Goal: Task Accomplishment & Management: Use online tool/utility

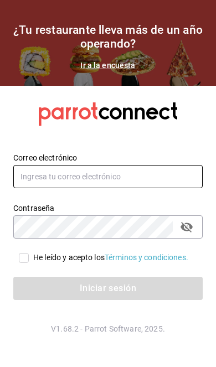
type input "[EMAIL_ADDRESS][DOMAIN_NAME]"
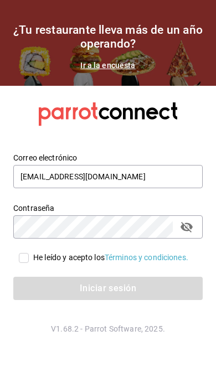
click at [19, 263] on input "He leído y acepto los Términos y condiciones." at bounding box center [24, 258] width 10 height 10
checkbox input "true"
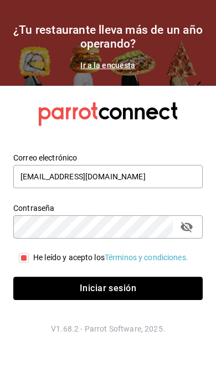
click at [128, 300] on button "Iniciar sesión" at bounding box center [107, 287] width 189 height 23
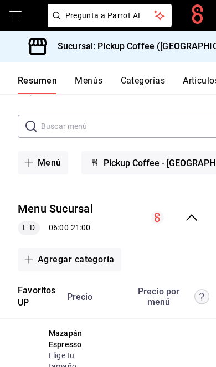
scroll to position [106, 0]
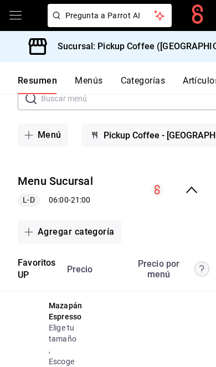
click at [189, 186] on icon "collapse-menu-row" at bounding box center [191, 189] width 11 height 7
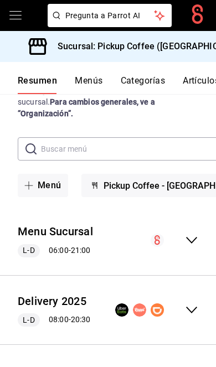
scroll to position [0, 0]
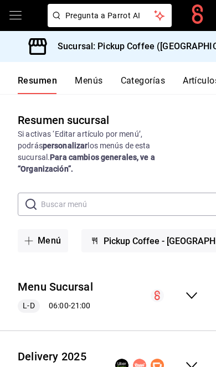
click at [185, 358] on icon "collapse-menu-row" at bounding box center [191, 364] width 13 height 13
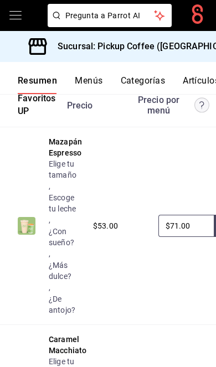
scroll to position [340, 0]
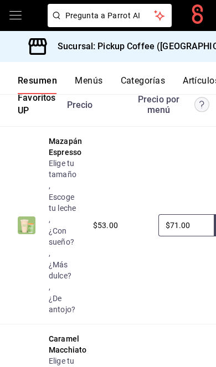
click at [182, 41] on h3 "Sucursal: Pickup Coffee ([GEOGRAPHIC_DATA])" at bounding box center [149, 46] width 201 height 13
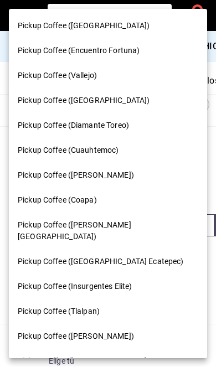
click at [128, 126] on span "Pickup Coffee (Diamante Toreo)" at bounding box center [73, 125] width 111 height 12
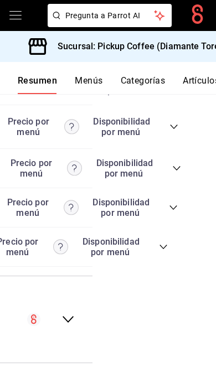
scroll to position [0, 123]
click at [165, 251] on icon "collapse-category-row" at bounding box center [163, 246] width 9 height 9
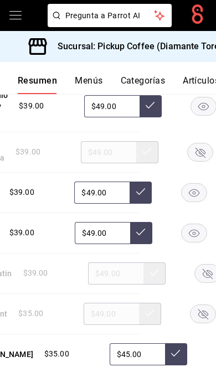
scroll to position [0, 99]
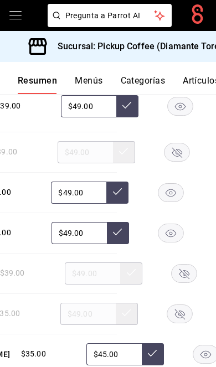
click at [175, 161] on rect "button" at bounding box center [176, 152] width 25 height 18
click at [171, 201] on rect "button" at bounding box center [170, 192] width 25 height 18
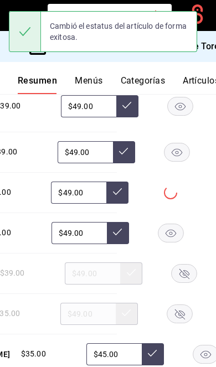
click at [185, 282] on rect "button" at bounding box center [183, 273] width 25 height 18
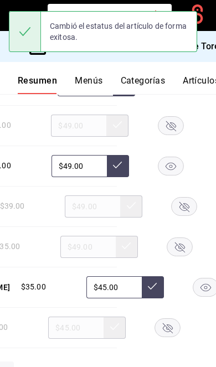
click at [186, 255] on rect "button" at bounding box center [179, 246] width 25 height 18
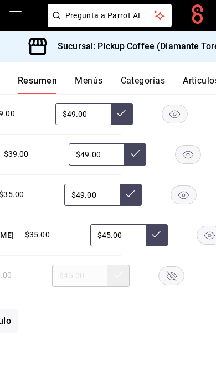
scroll to position [0, 94]
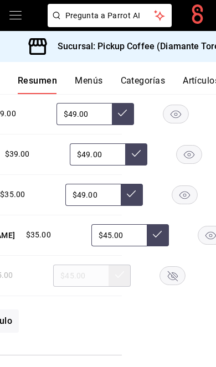
click at [205, 239] on icon "button" at bounding box center [210, 235] width 11 height 8
click at [174, 281] on icon "button" at bounding box center [173, 276] width 10 height 10
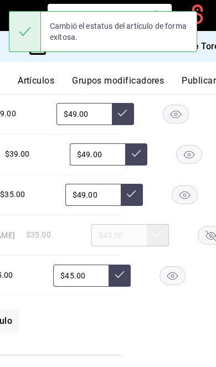
scroll to position [0, 167]
click at [205, 84] on button "Publicar" at bounding box center [198, 84] width 34 height 19
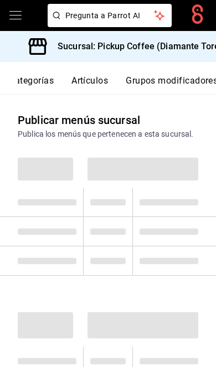
scroll to position [0, 167]
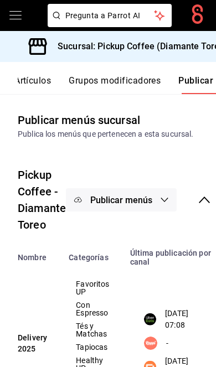
click at [135, 210] on button "Publicar menús" at bounding box center [121, 199] width 111 height 23
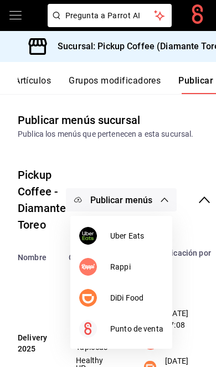
click at [142, 300] on span "DiDi Food" at bounding box center [136, 298] width 53 height 12
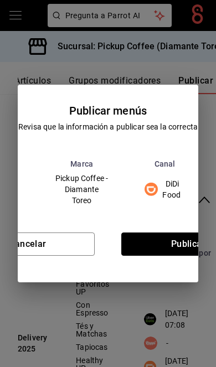
click at [187, 237] on button "Publicar" at bounding box center [188, 243] width 134 height 23
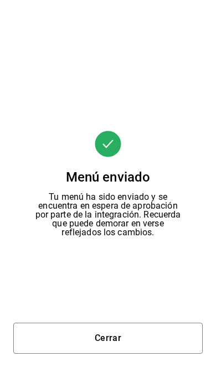
click at [145, 343] on button "Cerrar" at bounding box center [107, 337] width 189 height 31
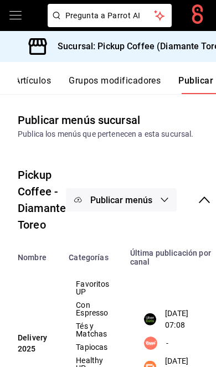
click at [144, 195] on span "Publicar menús" at bounding box center [121, 200] width 62 height 11
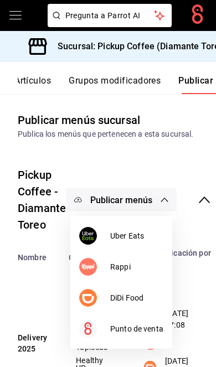
click at [152, 231] on span "Uber Eats" at bounding box center [136, 236] width 53 height 12
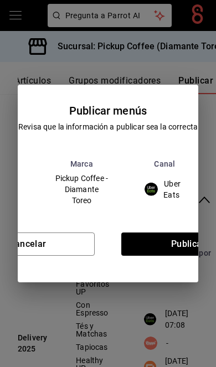
click at [187, 289] on div "Publicar menús Revisa que la información a publicar sea la correcta Sucursal Ma…" at bounding box center [108, 183] width 216 height 367
click at [75, 255] on button "Cancelar" at bounding box center [28, 243] width 134 height 23
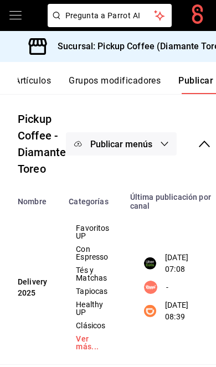
scroll to position [56, 0]
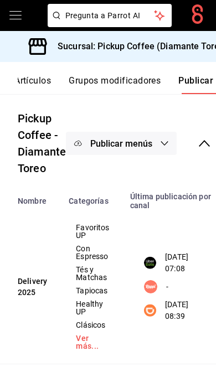
click at [155, 149] on button "Publicar menús" at bounding box center [121, 143] width 111 height 23
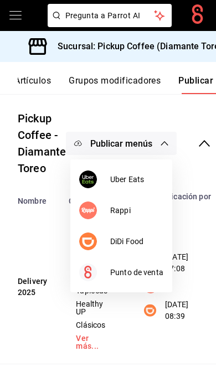
click at [153, 176] on span "Uber Eats" at bounding box center [136, 180] width 53 height 12
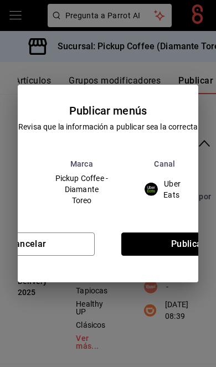
click at [178, 248] on button "Publicar" at bounding box center [188, 243] width 134 height 23
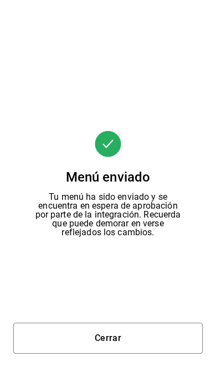
scroll to position [0, 0]
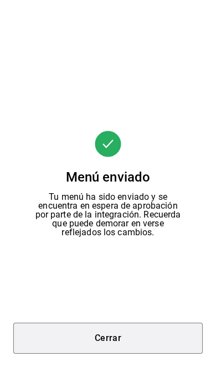
click at [141, 341] on button "Cerrar" at bounding box center [107, 337] width 189 height 31
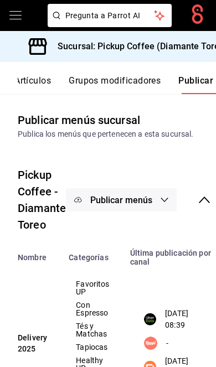
click at [177, 42] on h3 "Sucursal: Pickup Coffee (Diamante Toreo)" at bounding box center [138, 46] width 179 height 13
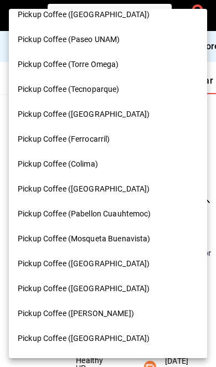
scroll to position [430, 0]
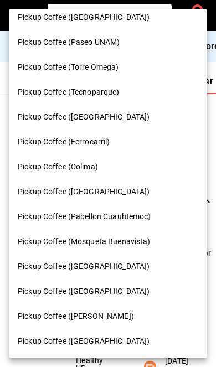
click at [112, 136] on div "Pickup Coffee (Ferrocarril)" at bounding box center [108, 142] width 180 height 12
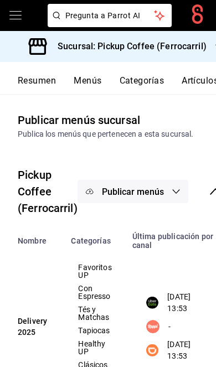
scroll to position [0, 0]
click at [45, 81] on button "Resumen" at bounding box center [37, 84] width 38 height 19
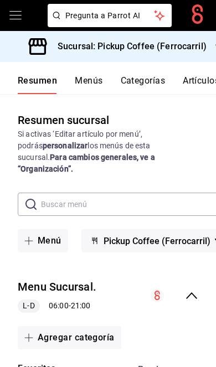
click at [192, 289] on icon "collapse-menu-row" at bounding box center [191, 295] width 13 height 13
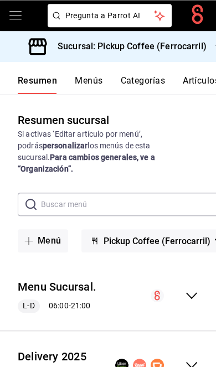
click at [196, 362] on icon "collapse-menu-row" at bounding box center [191, 365] width 11 height 7
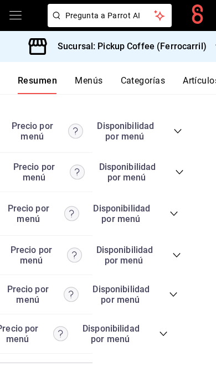
scroll to position [0, 123]
click at [164, 333] on icon "collapse-category-row" at bounding box center [163, 333] width 9 height 9
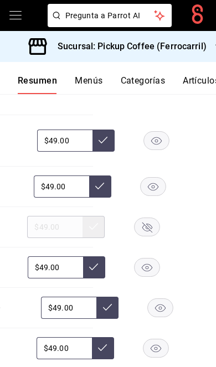
scroll to position [3383, 0]
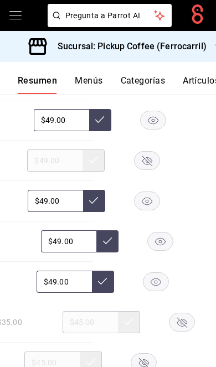
click at [143, 159] on rect "button" at bounding box center [146, 161] width 25 height 18
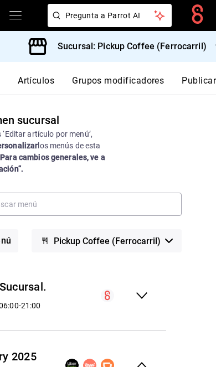
scroll to position [0, 167]
click at [190, 76] on button "Publicar" at bounding box center [198, 84] width 34 height 19
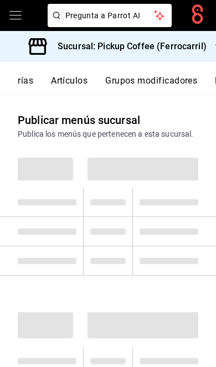
scroll to position [0, 167]
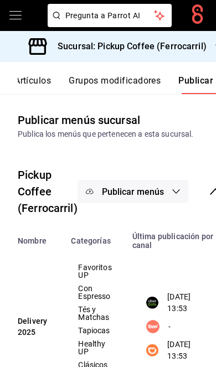
click at [132, 187] on span "Publicar menús" at bounding box center [133, 191] width 62 height 11
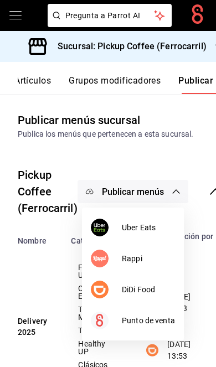
click at [143, 289] on span "DiDi Food" at bounding box center [148, 290] width 53 height 12
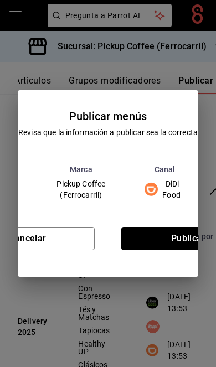
click at [170, 244] on button "Publicar" at bounding box center [188, 238] width 134 height 23
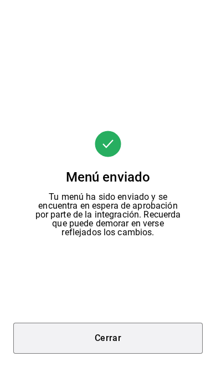
click at [151, 330] on button "Cerrar" at bounding box center [107, 337] width 189 height 31
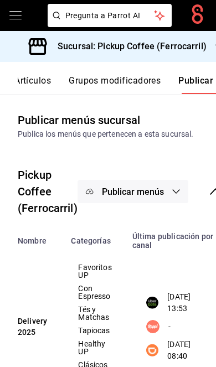
click at [152, 191] on span "Publicar menús" at bounding box center [133, 191] width 62 height 11
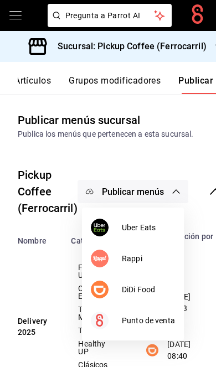
click at [145, 222] on span "Uber Eats" at bounding box center [148, 228] width 53 height 12
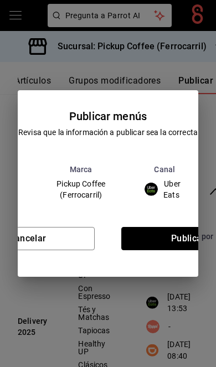
click at [173, 248] on button "Publicar" at bounding box center [188, 238] width 134 height 23
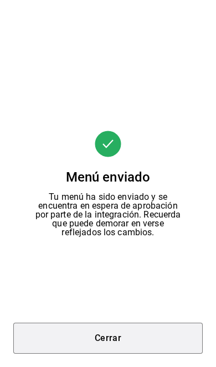
click at [149, 329] on button "Cerrar" at bounding box center [107, 337] width 189 height 31
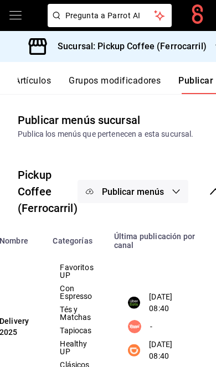
scroll to position [0, 18]
click at [192, 50] on h3 "Sucursal: Pickup Coffee (Ferrocarril)" at bounding box center [128, 46] width 158 height 13
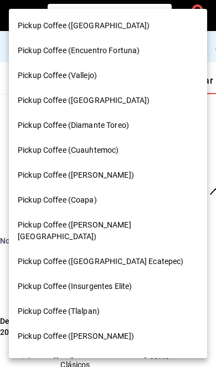
click at [200, 304] on div at bounding box center [108, 183] width 216 height 367
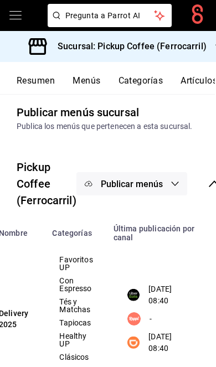
scroll to position [0, 0]
click at [51, 81] on button "Resumen" at bounding box center [36, 84] width 38 height 19
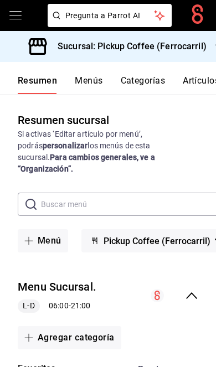
click at [191, 292] on icon "collapse-menu-row" at bounding box center [191, 295] width 11 height 7
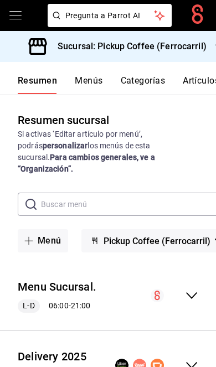
scroll to position [45, 0]
click at [192, 358] on icon "collapse-menu-row" at bounding box center [191, 364] width 13 height 13
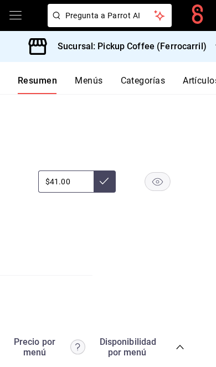
scroll to position [0, 123]
click at [160, 173] on rect "button" at bounding box center [157, 182] width 25 height 18
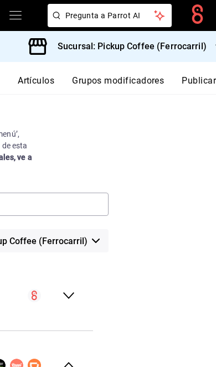
scroll to position [0, 167]
click at [198, 77] on button "Publicar" at bounding box center [198, 84] width 34 height 19
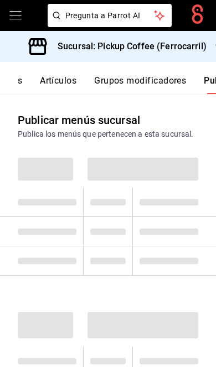
scroll to position [0, 167]
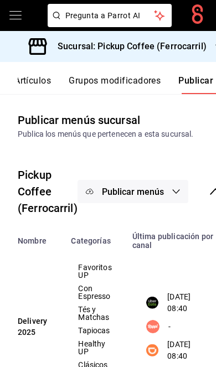
click at [146, 192] on span "Publicar menús" at bounding box center [133, 191] width 62 height 11
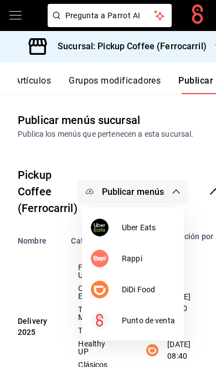
click at [156, 286] on span "DiDi Food" at bounding box center [148, 290] width 53 height 12
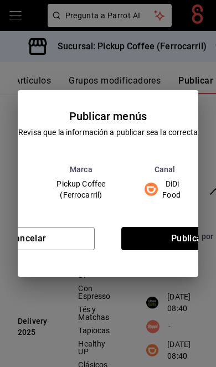
click at [180, 238] on button "Publicar" at bounding box center [188, 238] width 134 height 23
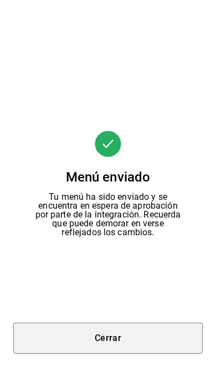
click at [154, 342] on button "Cerrar" at bounding box center [107, 337] width 189 height 31
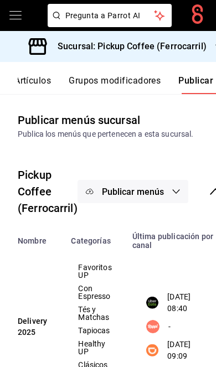
click at [153, 191] on span "Publicar menús" at bounding box center [133, 191] width 62 height 11
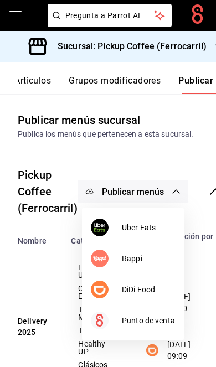
click at [160, 223] on span "Uber Eats" at bounding box center [148, 228] width 53 height 12
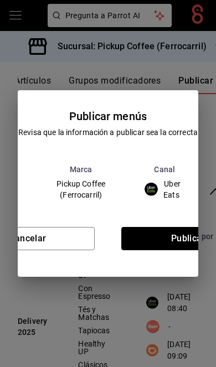
click at [183, 246] on button "Publicar" at bounding box center [188, 238] width 134 height 23
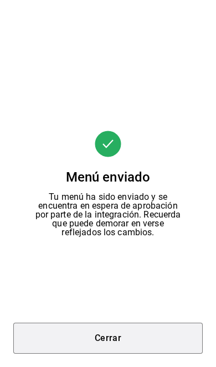
click at [122, 333] on button "Cerrar" at bounding box center [107, 337] width 189 height 31
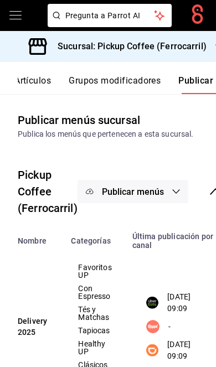
click at [192, 56] on div "Sucursal: Pickup Coffee (Ferrocarril)" at bounding box center [119, 46] width 220 height 31
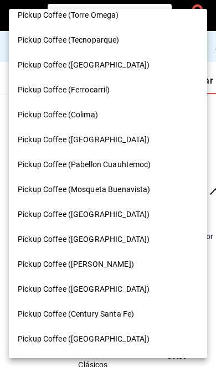
scroll to position [497, 0]
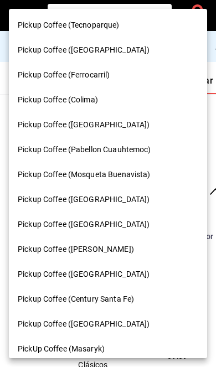
click at [114, 218] on div "Pickup Coffee ([GEOGRAPHIC_DATA])" at bounding box center [108, 224] width 180 height 12
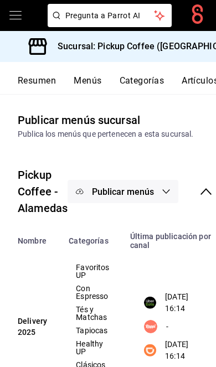
scroll to position [0, -1]
click at [54, 75] on button "Resumen" at bounding box center [37, 84] width 38 height 19
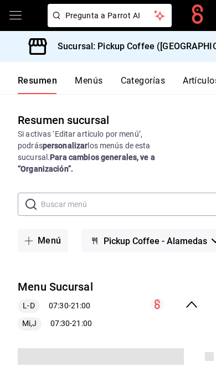
click at [196, 297] on icon "collapse-menu-row" at bounding box center [191, 303] width 13 height 13
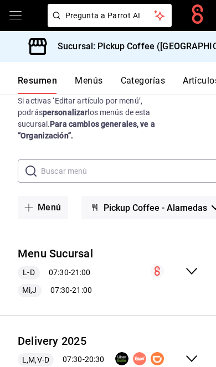
click at [195, 355] on icon "collapse-menu-row" at bounding box center [191, 358] width 11 height 7
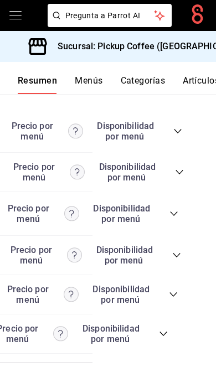
scroll to position [0, 123]
click at [165, 338] on icon "collapse-category-row" at bounding box center [163, 333] width 9 height 9
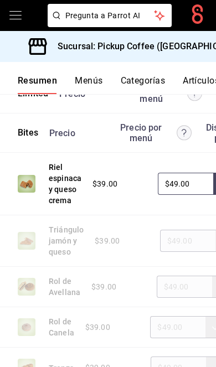
scroll to position [0, 106]
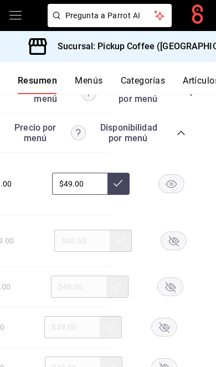
click at [174, 193] on rect "button" at bounding box center [171, 184] width 25 height 18
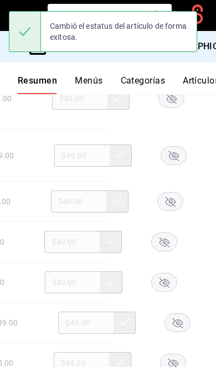
scroll to position [3296, 0]
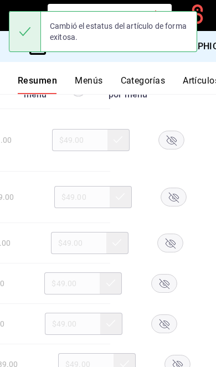
click at [177, 206] on rect "button" at bounding box center [173, 197] width 25 height 18
click at [168, 252] on rect "button" at bounding box center [170, 243] width 25 height 18
click at [164, 289] on icon "button" at bounding box center [164, 284] width 10 height 10
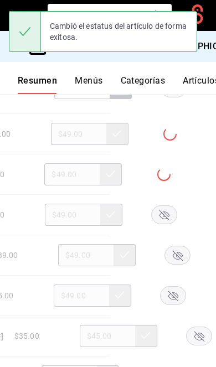
scroll to position [3417, 0]
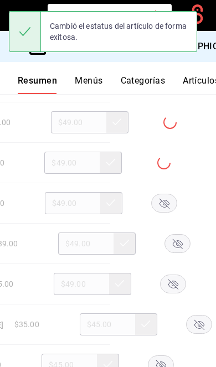
click at [169, 212] on rect "button" at bounding box center [163, 203] width 25 height 18
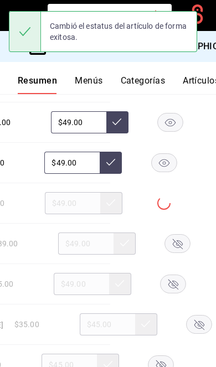
click at [183, 253] on rect "button" at bounding box center [177, 243] width 25 height 18
click at [174, 293] on rect "button" at bounding box center [172, 284] width 25 height 18
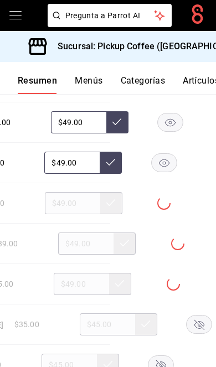
click at [186, 333] on rect "button" at bounding box center [198, 324] width 25 height 18
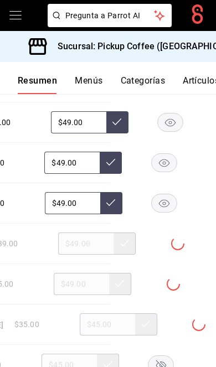
scroll to position [0, 110]
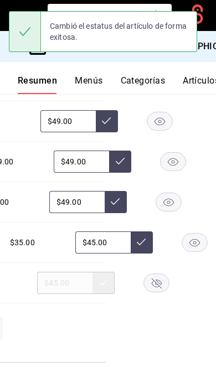
click at [160, 292] on rect "button" at bounding box center [156, 283] width 25 height 18
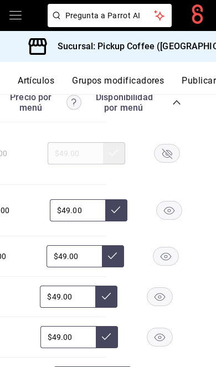
scroll to position [0, 167]
click at [202, 81] on button "Publicar" at bounding box center [198, 84] width 34 height 19
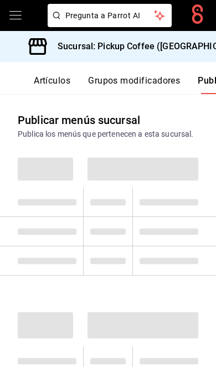
scroll to position [0, 167]
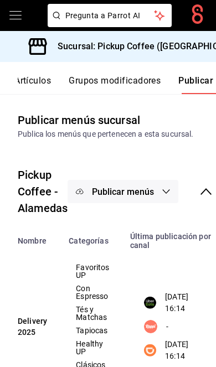
click at [150, 196] on span "Publicar menús" at bounding box center [123, 191] width 62 height 11
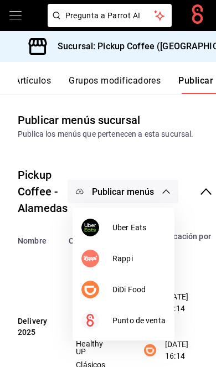
click at [146, 289] on span "DiDi Food" at bounding box center [138, 290] width 53 height 12
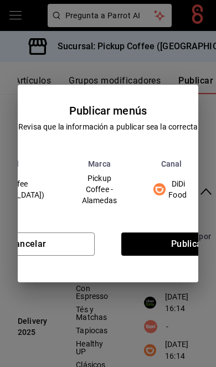
click at [174, 238] on button "Publicar" at bounding box center [188, 243] width 134 height 23
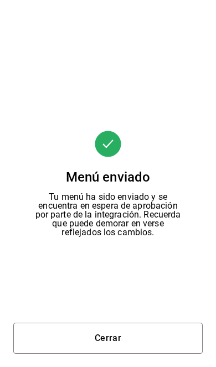
click at [139, 336] on button "Cerrar" at bounding box center [107, 337] width 189 height 31
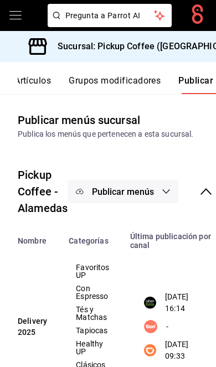
click at [145, 199] on button "Publicar menús" at bounding box center [122, 191] width 111 height 23
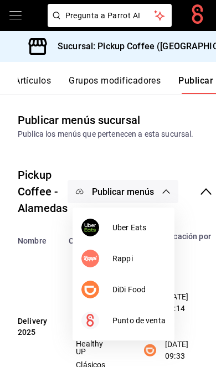
click at [143, 225] on span "Uber Eats" at bounding box center [138, 228] width 53 height 12
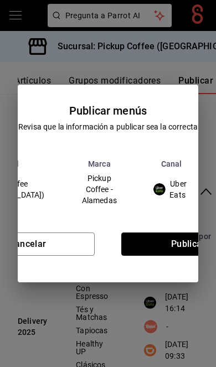
click at [178, 236] on button "Publicar" at bounding box center [188, 243] width 134 height 23
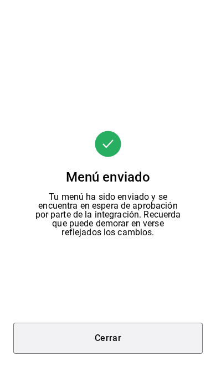
click at [154, 351] on button "Cerrar" at bounding box center [107, 337] width 189 height 31
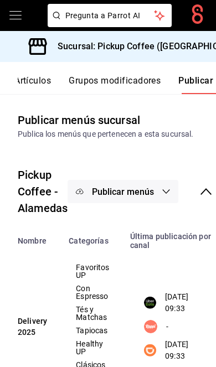
click at [177, 50] on h3 "Sucursal: Pickup Coffee ([GEOGRAPHIC_DATA])" at bounding box center [149, 46] width 201 height 13
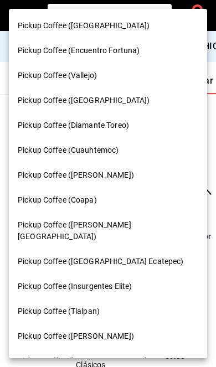
click at [118, 195] on div "Pickup Coffee (Coapa)" at bounding box center [108, 200] width 180 height 12
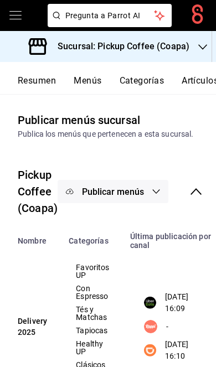
scroll to position [0, 0]
click at [48, 81] on button "Resumen" at bounding box center [37, 84] width 38 height 19
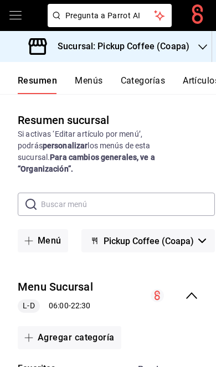
click at [195, 289] on icon "collapse-menu-row" at bounding box center [191, 295] width 13 height 13
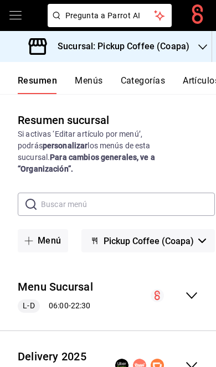
click at [189, 362] on icon "collapse-menu-row" at bounding box center [191, 365] width 11 height 7
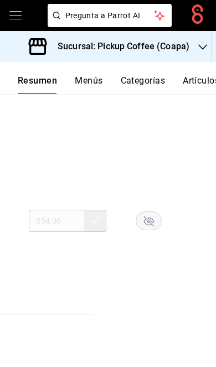
scroll to position [0, 123]
click at [145, 219] on rect "button" at bounding box center [148, 220] width 25 height 18
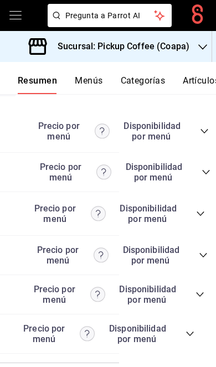
scroll to position [0, 116]
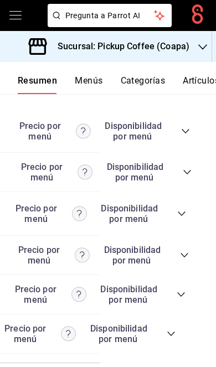
click at [185, 209] on icon "collapse-category-row" at bounding box center [181, 213] width 9 height 9
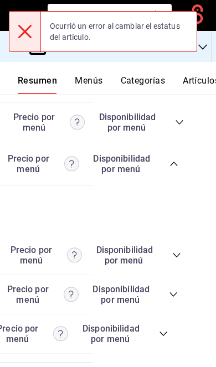
scroll to position [0, 123]
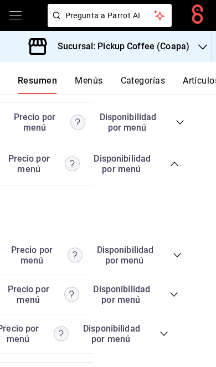
click at [180, 244] on div "Precio Precio por menú Disponibilidad por menú" at bounding box center [55, 254] width 253 height 21
click at [180, 250] on icon "collapse-category-row" at bounding box center [177, 254] width 9 height 9
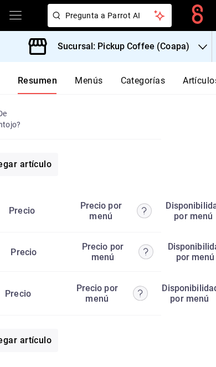
scroll to position [0, 114]
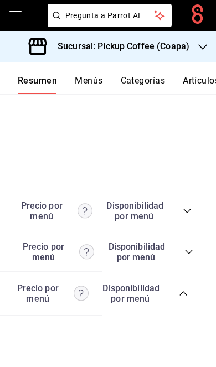
click at [184, 289] on icon "collapse-category-row" at bounding box center [183, 293] width 9 height 9
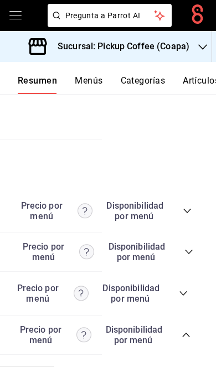
click at [186, 289] on icon "collapse-category-row" at bounding box center [183, 293] width 9 height 9
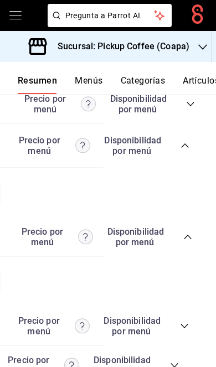
scroll to position [0, 123]
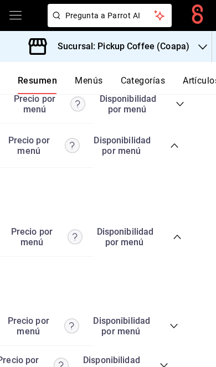
click at [177, 141] on icon "collapse-category-row" at bounding box center [174, 145] width 9 height 9
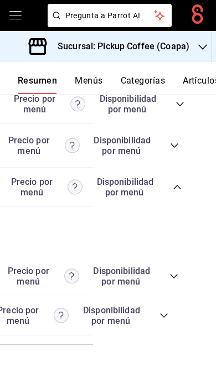
scroll to position [3066, 0]
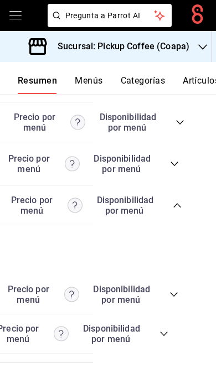
click at [174, 159] on icon "collapse-category-row" at bounding box center [174, 163] width 9 height 9
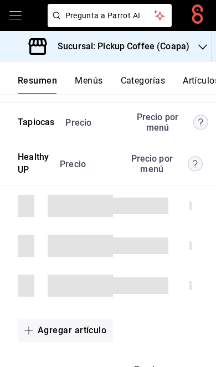
scroll to position [0, -3]
